Goal: Task Accomplishment & Management: Use online tool/utility

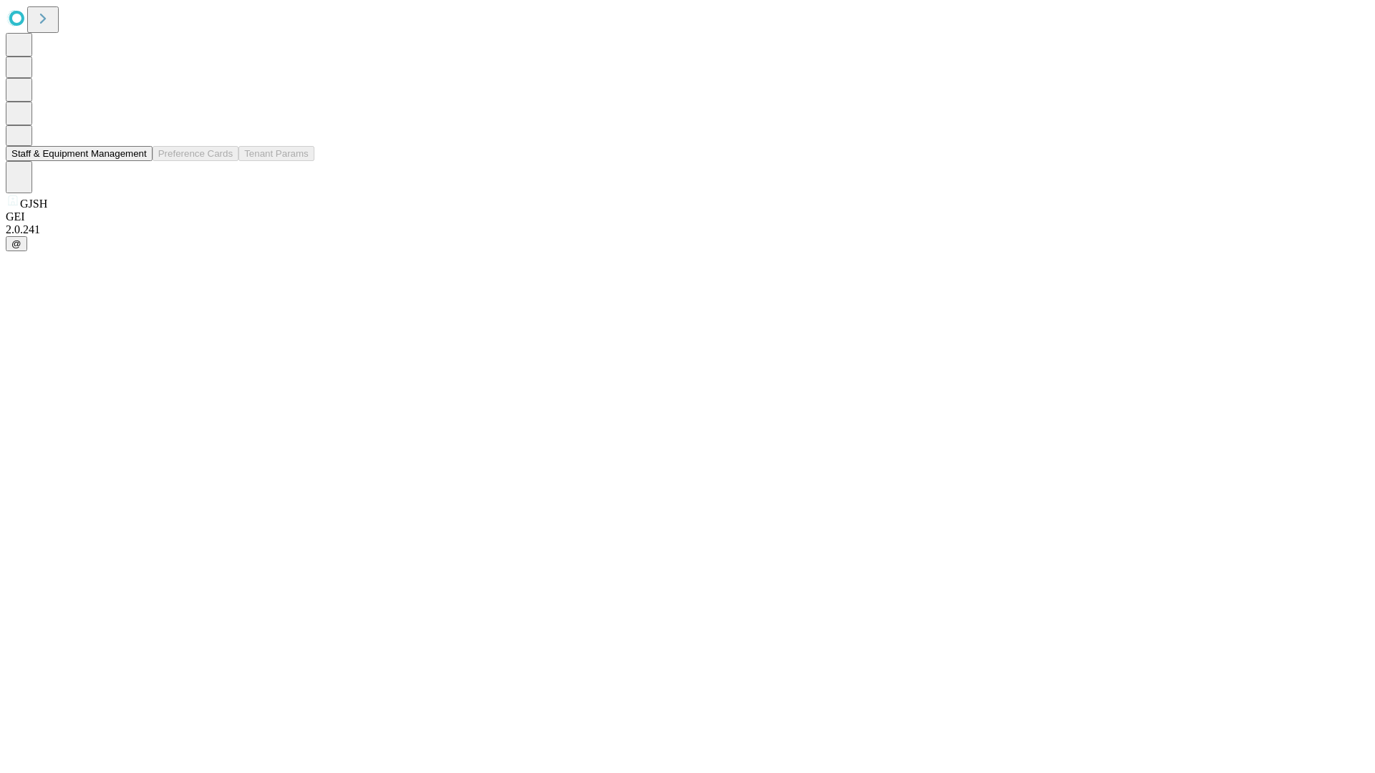
click at [137, 161] on button "Staff & Equipment Management" at bounding box center [79, 153] width 147 height 15
